Goal: Task Accomplishment & Management: Manage account settings

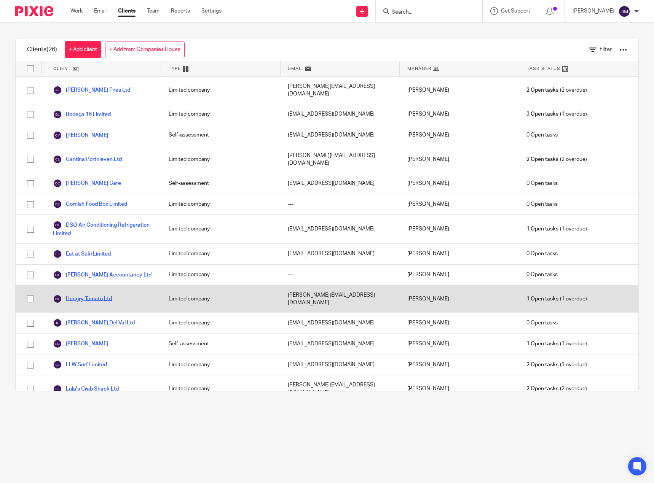
click at [99, 295] on link "Hungry Tomato Ltd" at bounding box center [82, 299] width 59 height 9
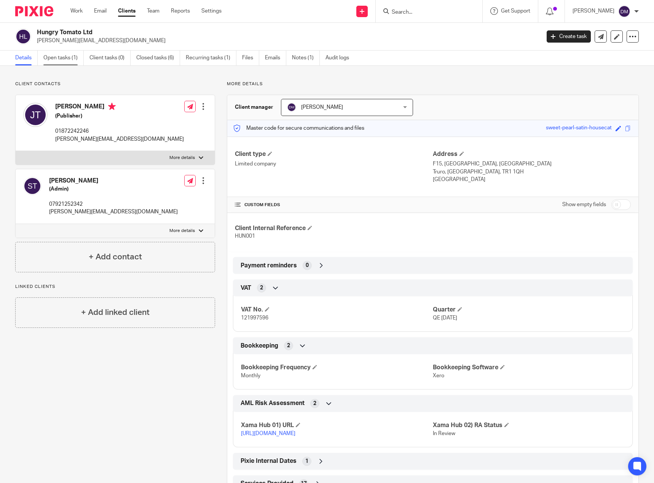
click at [54, 57] on link "Open tasks (1)" at bounding box center [63, 58] width 40 height 15
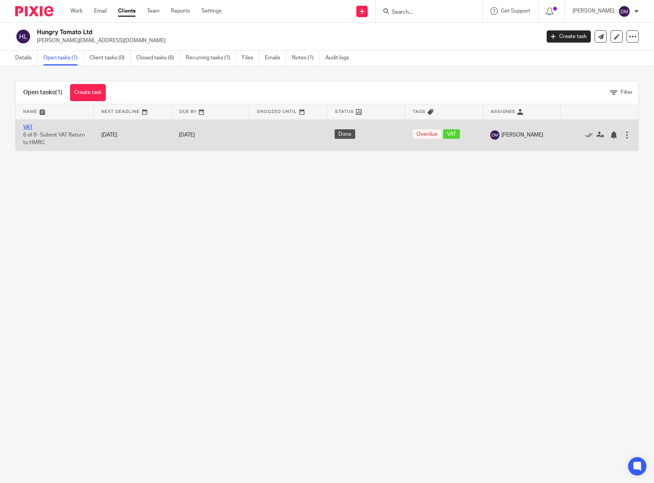
click at [28, 126] on link "VAT" at bounding box center [28, 127] width 10 height 5
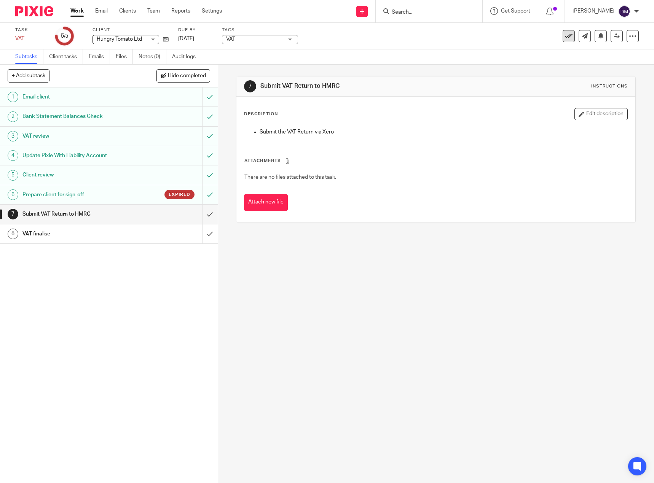
click at [566, 38] on icon at bounding box center [569, 36] width 8 height 8
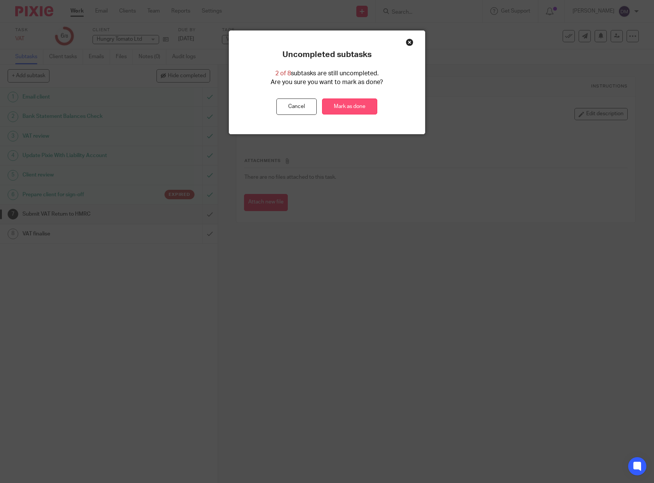
click at [365, 108] on link "Mark as done" at bounding box center [349, 107] width 55 height 16
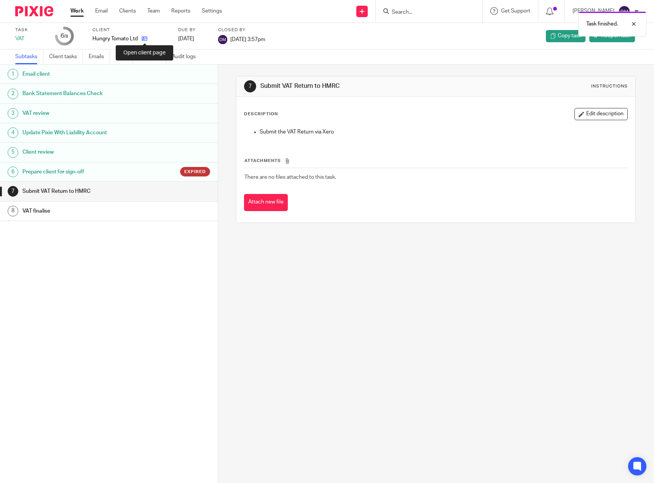
click at [146, 38] on icon at bounding box center [145, 39] width 6 height 6
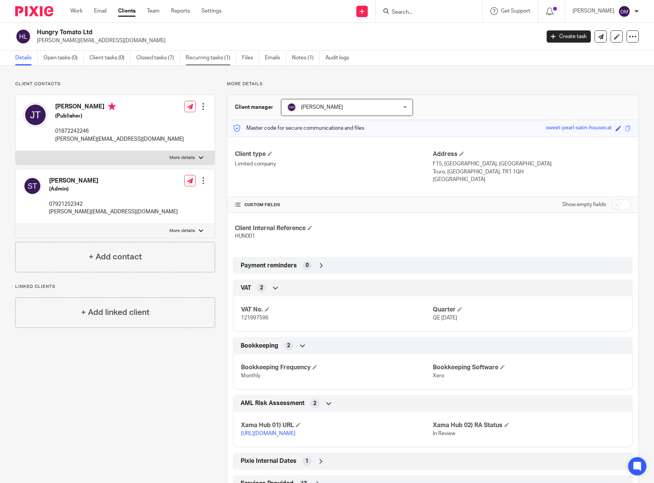
click at [202, 56] on link "Recurring tasks (1)" at bounding box center [211, 58] width 51 height 15
